Goal: Information Seeking & Learning: Learn about a topic

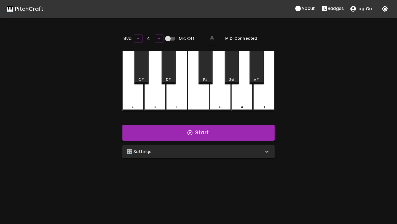
click at [155, 150] on div "🎛️ Settings" at bounding box center [195, 151] width 137 height 7
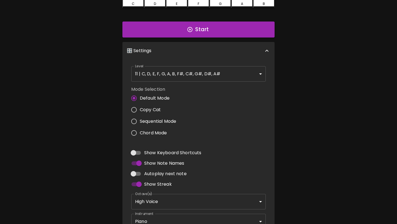
scroll to position [140, 0]
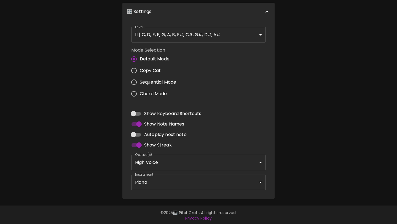
click at [173, 133] on span "Autoplay next note" at bounding box center [165, 134] width 42 height 7
click at [149, 133] on input "Autoplay next note" at bounding box center [133, 134] width 31 height 10
checkbox input "true"
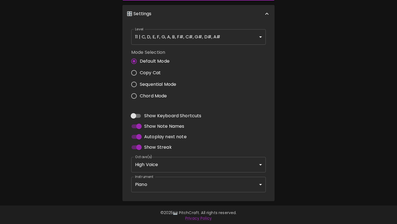
scroll to position [0, 0]
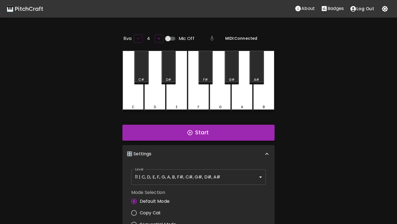
click at [327, 8] on icon "Stats" at bounding box center [324, 8] width 5 height 5
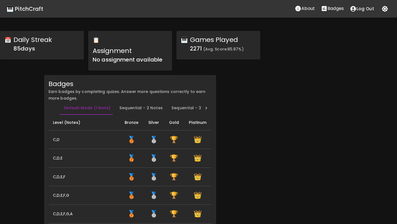
click at [359, 6] on button "Log Out" at bounding box center [362, 9] width 30 height 12
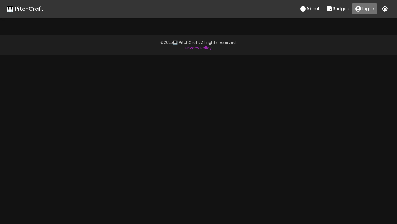
click at [359, 8] on icon "account of current user" at bounding box center [359, 9] width 6 height 6
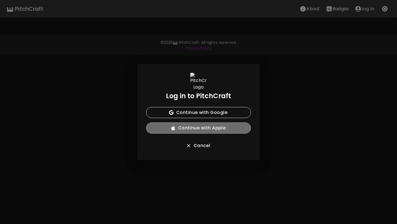
click at [234, 129] on button "Continue with Apple" at bounding box center [198, 127] width 105 height 11
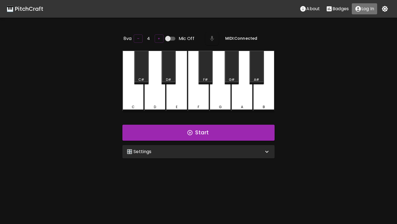
click at [361, 5] on button "Log In" at bounding box center [364, 8] width 25 height 11
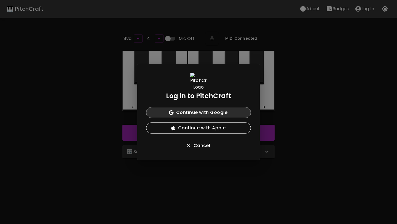
click at [219, 113] on button "Continue with Google" at bounding box center [198, 112] width 105 height 11
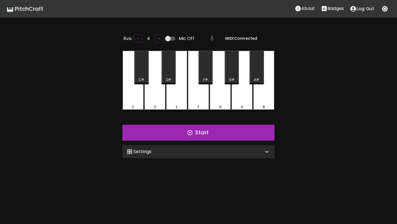
click at [338, 8] on p "Badges" at bounding box center [336, 8] width 16 height 7
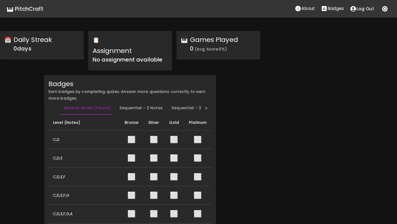
click at [148, 62] on span "No assignment available" at bounding box center [128, 60] width 70 height 8
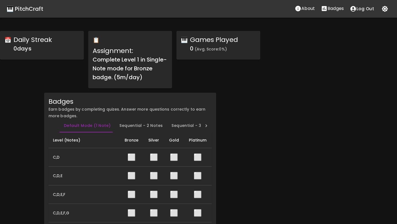
click at [38, 8] on div "🎹 PitchCraft" at bounding box center [25, 8] width 37 height 9
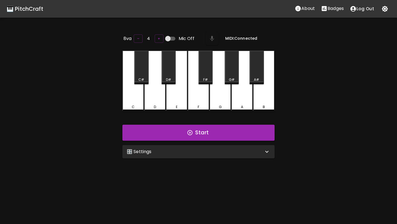
click at [200, 157] on div "🎛️ Settings Level 11 | C, D, E, F, G, A, B, F#, C#, G#, D#, A# 21 Level Mode Se…" at bounding box center [198, 152] width 157 height 18
click at [201, 152] on div "🎛️ Settings" at bounding box center [195, 151] width 137 height 7
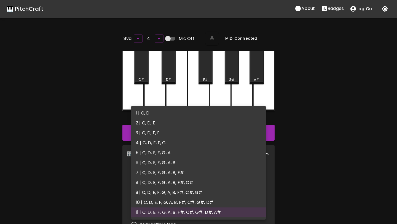
click at [197, 171] on body "🎹 PitchCraft About Badges Log Out 8va – 4 + Mic Off MIDI: Connected C C# D D# E…" at bounding box center [198, 183] width 397 height 366
click at [200, 116] on li "1 | C, D" at bounding box center [198, 113] width 135 height 10
type input "1"
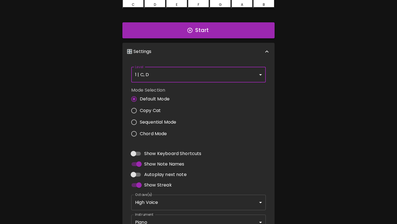
scroll to position [140, 0]
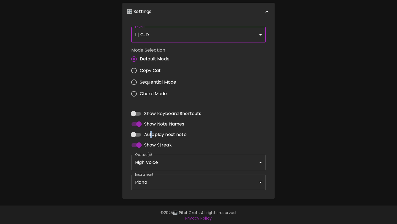
click at [151, 133] on span "Autoplay next note" at bounding box center [165, 134] width 42 height 7
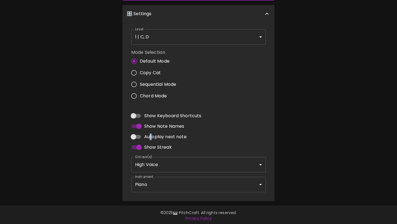
click at [138, 134] on input "Autoplay next note" at bounding box center [133, 137] width 31 height 10
checkbox input "true"
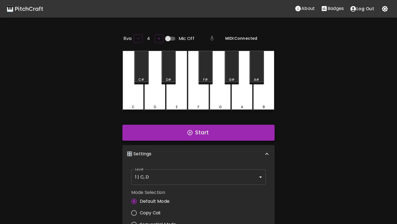
click at [157, 126] on button "Start" at bounding box center [198, 133] width 152 height 16
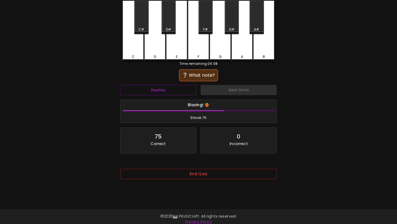
scroll to position [55, 0]
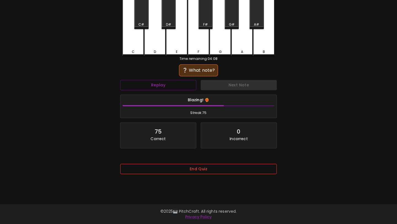
click at [189, 167] on button "End Quiz" at bounding box center [198, 169] width 157 height 10
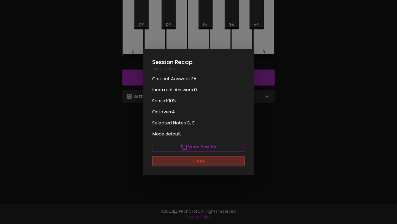
click at [193, 162] on button "Close" at bounding box center [198, 161] width 93 height 10
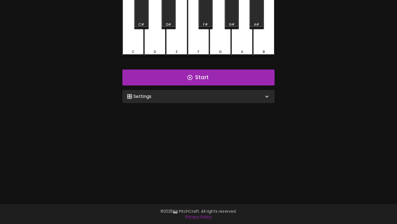
scroll to position [0, 0]
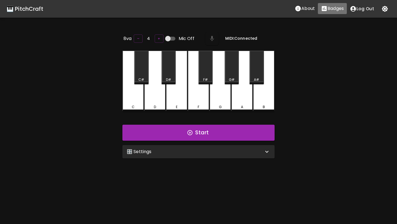
click at [337, 10] on p "Badges" at bounding box center [336, 8] width 16 height 7
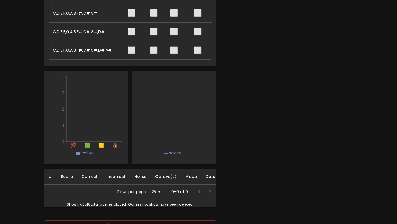
scroll to position [324, 0]
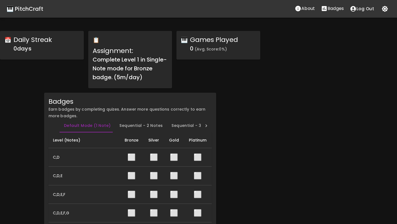
click at [36, 8] on div "🎹 PitchCraft" at bounding box center [25, 8] width 37 height 9
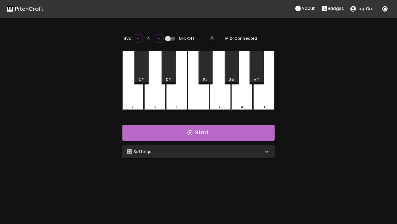
click at [156, 129] on button "Start" at bounding box center [198, 133] width 152 height 16
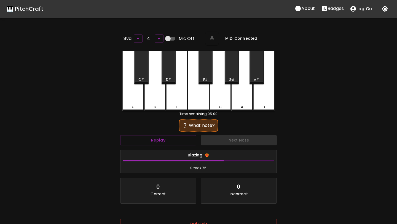
click at [142, 75] on div "C#" at bounding box center [141, 67] width 14 height 33
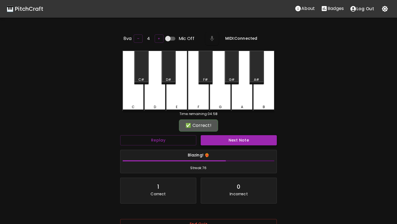
click at [214, 140] on button "Next Note" at bounding box center [239, 140] width 76 height 10
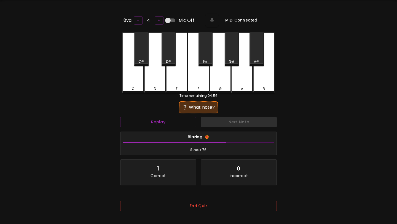
scroll to position [55, 0]
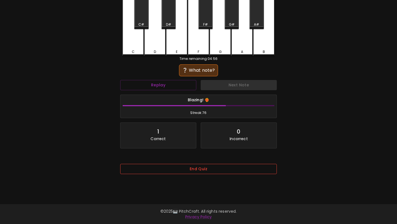
click at [209, 169] on button "End Quiz" at bounding box center [198, 169] width 157 height 10
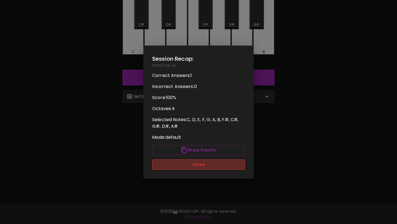
click at [211, 164] on button "Close" at bounding box center [198, 164] width 93 height 10
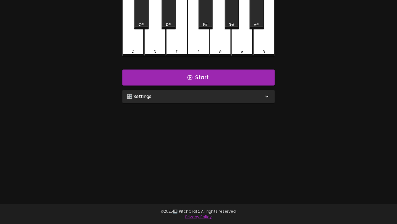
scroll to position [0, 0]
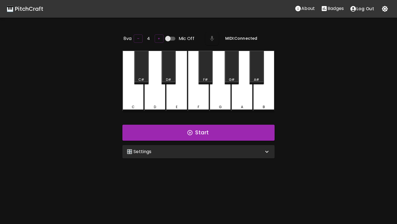
click at [332, 12] on button "Badges" at bounding box center [332, 8] width 29 height 11
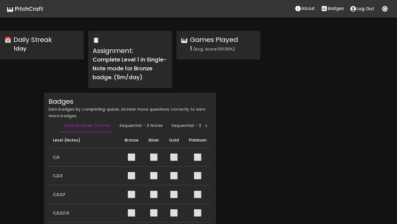
click at [28, 8] on div "🎹 PitchCraft" at bounding box center [25, 8] width 37 height 9
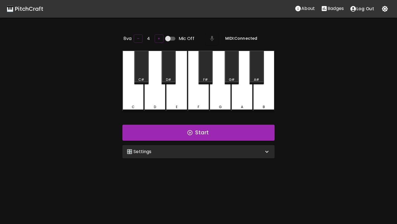
click at [160, 151] on div "🎛️ Settings" at bounding box center [195, 151] width 137 height 7
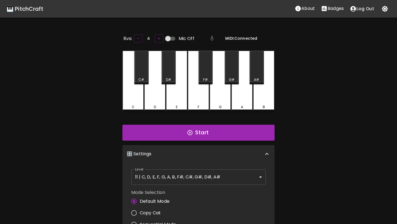
scroll to position [2, 0]
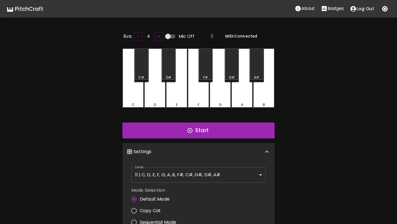
click at [161, 169] on body "🎹 PitchCraft About Badges Log Out 8va – 4 + Mic Off MIDI: Connected C C# D D# E…" at bounding box center [198, 183] width 397 height 366
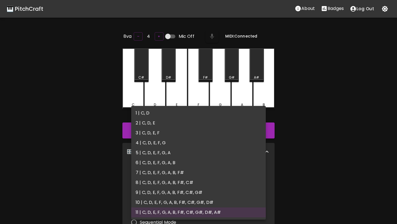
click at [163, 116] on li "1 | C, D" at bounding box center [198, 113] width 135 height 10
type input "1"
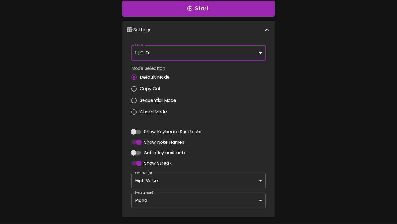
scroll to position [140, 0]
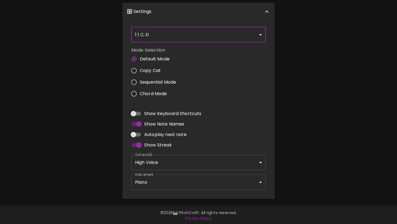
click at [139, 134] on input "Autoplay next note" at bounding box center [133, 134] width 31 height 10
checkbox input "true"
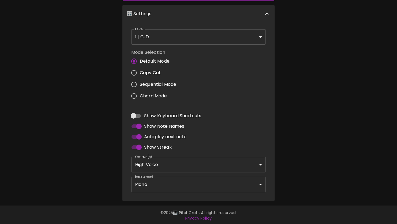
scroll to position [0, 0]
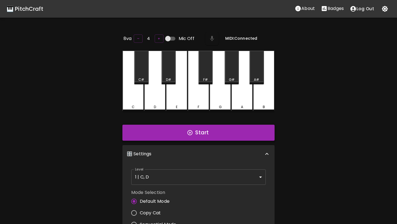
click at [166, 132] on button "Start" at bounding box center [198, 133] width 152 height 16
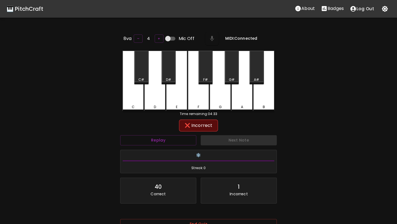
click at [166, 132] on div "❌ Incorrect Replay Next Note ❄️ Streak: 0 40 Correct 1 Incorrect Placeholder fo…" at bounding box center [198, 179] width 157 height 116
click at [165, 136] on button "Replay" at bounding box center [158, 140] width 76 height 10
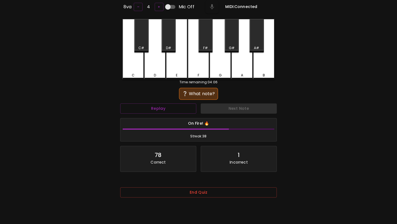
scroll to position [55, 0]
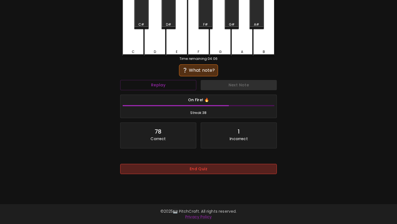
click at [194, 170] on button "End Quiz" at bounding box center [198, 169] width 157 height 10
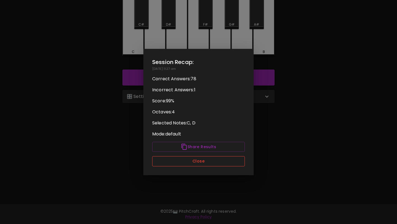
click at [200, 161] on button "Close" at bounding box center [198, 161] width 93 height 10
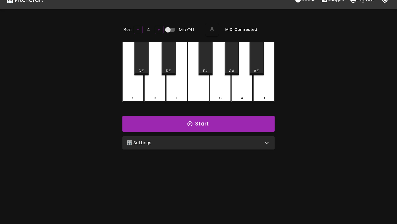
scroll to position [0, 0]
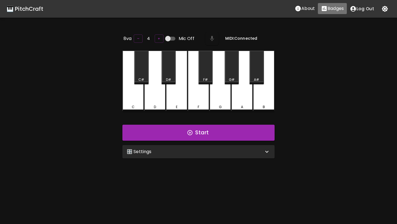
click at [343, 8] on p "Badges" at bounding box center [336, 8] width 16 height 7
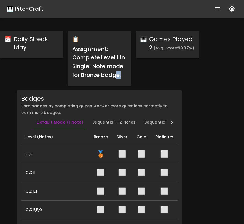
drag, startPoint x: 115, startPoint y: 76, endPoint x: 116, endPoint y: 85, distance: 9.2
click at [116, 85] on div "📋 Assignment: Complete Level 1 in Single-Note mode for Bronze badge." at bounding box center [99, 58] width 63 height 55
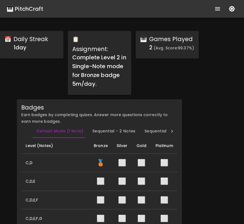
click at [33, 8] on div "🎹 PitchCraft" at bounding box center [25, 8] width 37 height 9
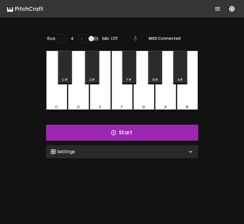
click at [104, 149] on div "🎛️ Settings" at bounding box center [118, 151] width 137 height 7
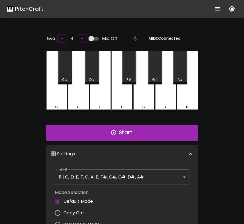
click at [104, 178] on body "🎹 PitchCraft About Badges Log Out 8va – 4 + Mic Off MIDI: Connected C C# D D# E…" at bounding box center [122, 183] width 244 height 366
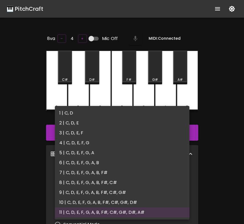
click at [102, 121] on li "2 | C, D, E" at bounding box center [122, 123] width 135 height 10
type input "3"
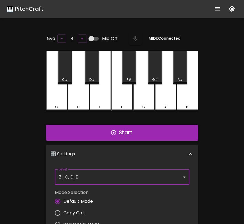
click at [104, 133] on button "Start" at bounding box center [122, 133] width 152 height 16
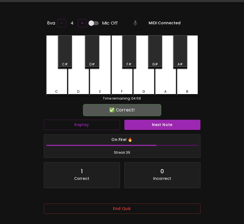
scroll to position [41, 0]
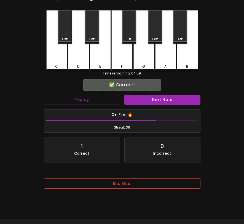
click at [107, 189] on button "End Quiz" at bounding box center [122, 183] width 157 height 10
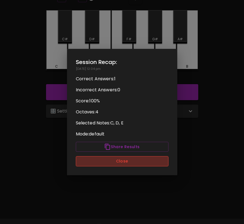
click at [113, 164] on button "Close" at bounding box center [122, 161] width 93 height 10
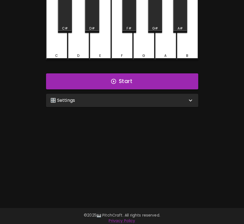
scroll to position [55, 0]
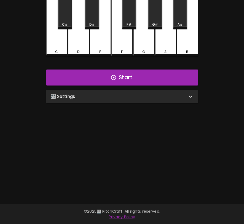
click at [130, 91] on div "🎛️ Settings" at bounding box center [122, 96] width 152 height 13
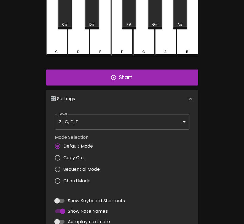
scroll to position [2, 0]
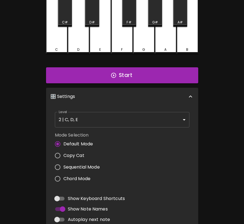
click at [65, 217] on input "Autoplay next note" at bounding box center [56, 219] width 31 height 10
checkbox input "true"
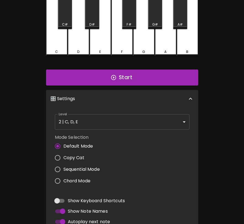
scroll to position [0, 0]
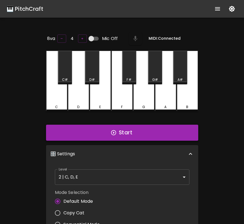
click at [105, 136] on button "Start" at bounding box center [122, 133] width 152 height 16
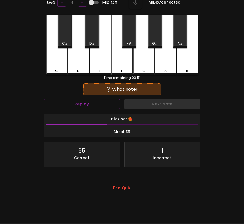
scroll to position [45, 0]
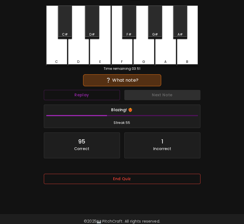
click at [99, 181] on button "End Quiz" at bounding box center [122, 179] width 157 height 10
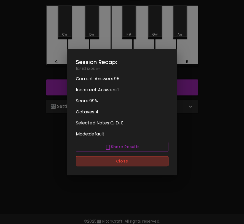
click at [103, 164] on button "Close" at bounding box center [122, 161] width 93 height 10
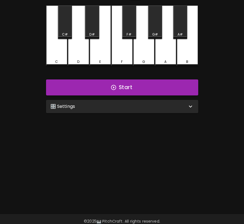
scroll to position [0, 0]
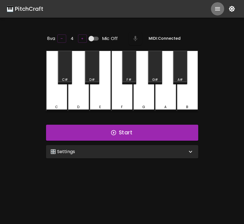
click at [215, 9] on icon "show more" at bounding box center [217, 9] width 7 height 7
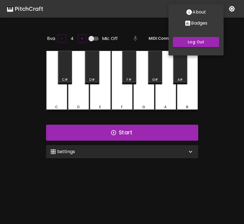
click at [196, 22] on p "Badges" at bounding box center [199, 23] width 16 height 7
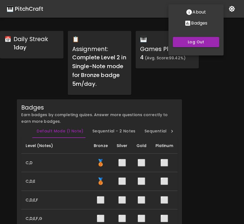
click at [157, 82] on div at bounding box center [122, 112] width 244 height 224
